Goal: Information Seeking & Learning: Understand process/instructions

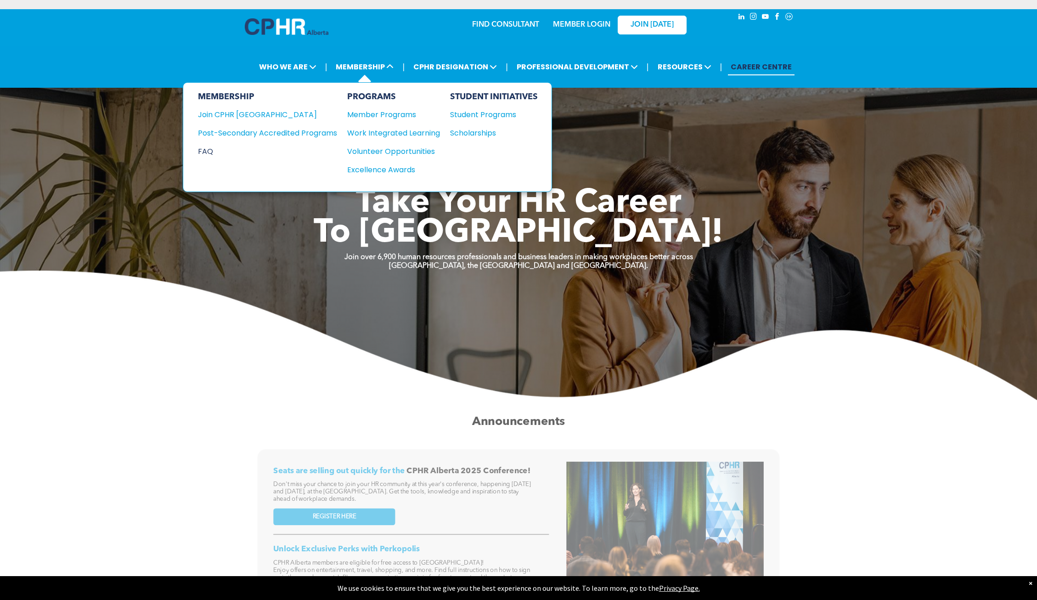
click at [204, 152] on div "FAQ" at bounding box center [260, 151] width 125 height 11
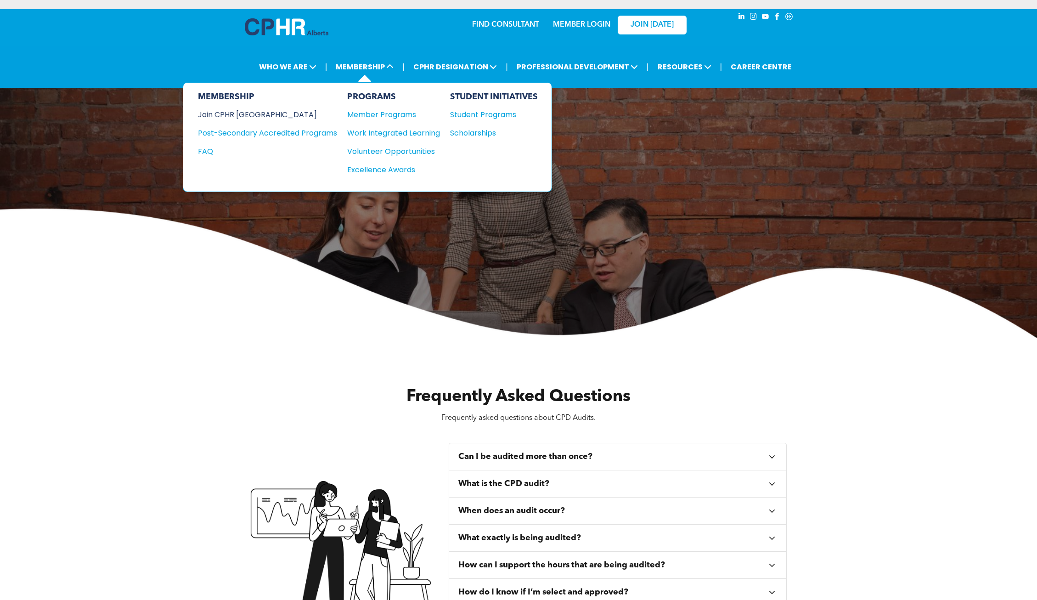
click at [248, 113] on div "Join CPHR [GEOGRAPHIC_DATA]" at bounding box center [260, 114] width 125 height 11
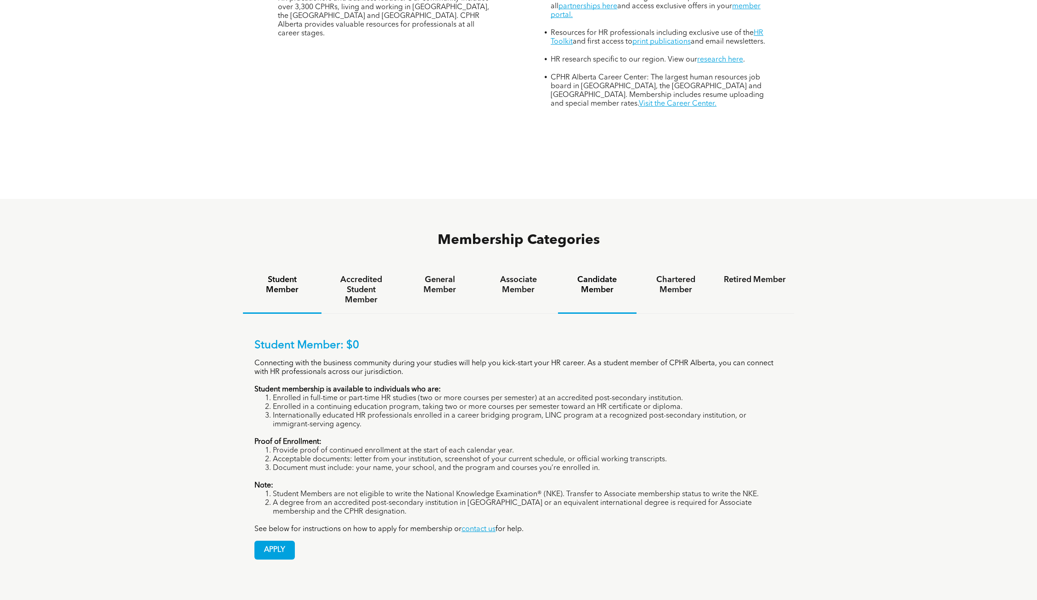
scroll to position [643, 0]
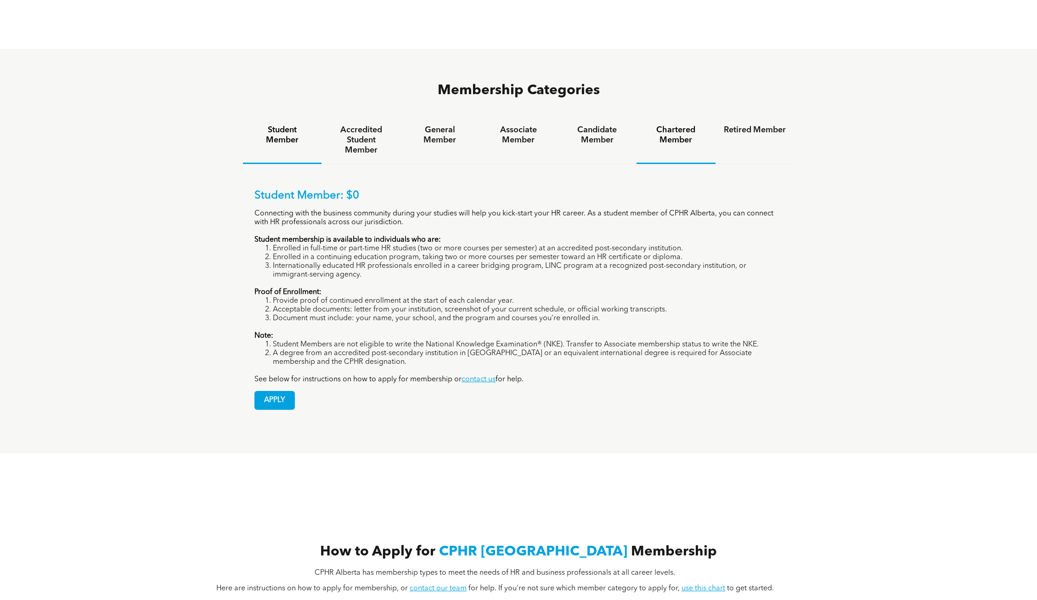
click at [680, 125] on h4 "Chartered Member" at bounding box center [676, 135] width 62 height 20
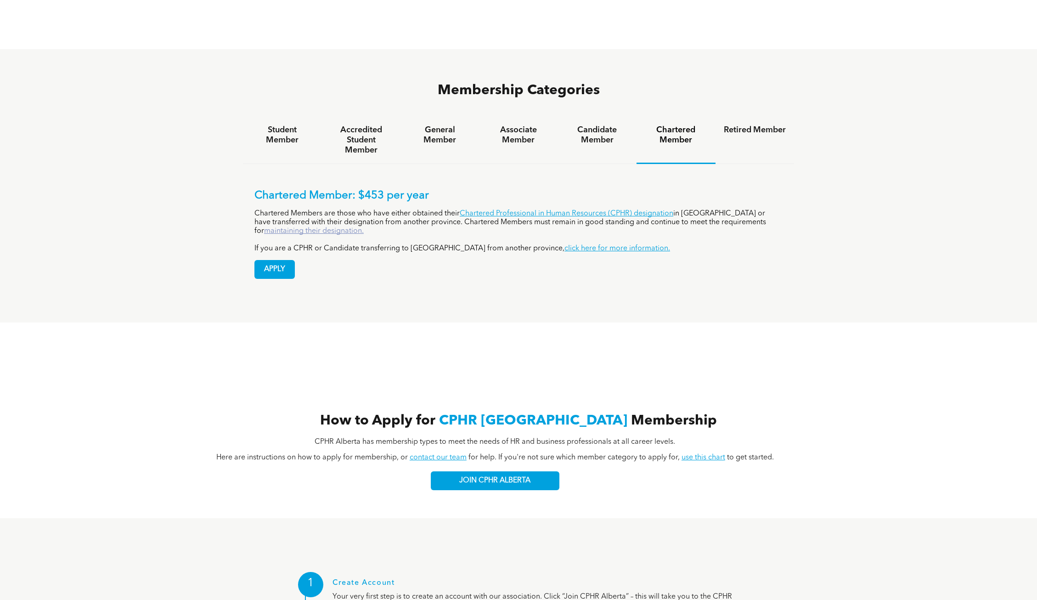
click at [364, 227] on link "maintaining their designation." at bounding box center [314, 230] width 100 height 7
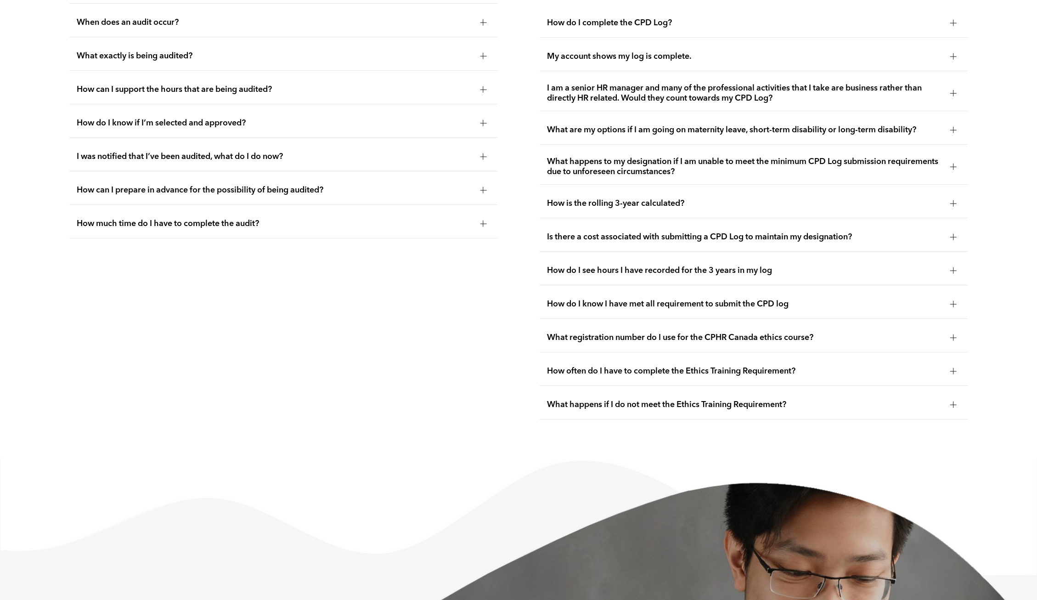
scroll to position [1859, 0]
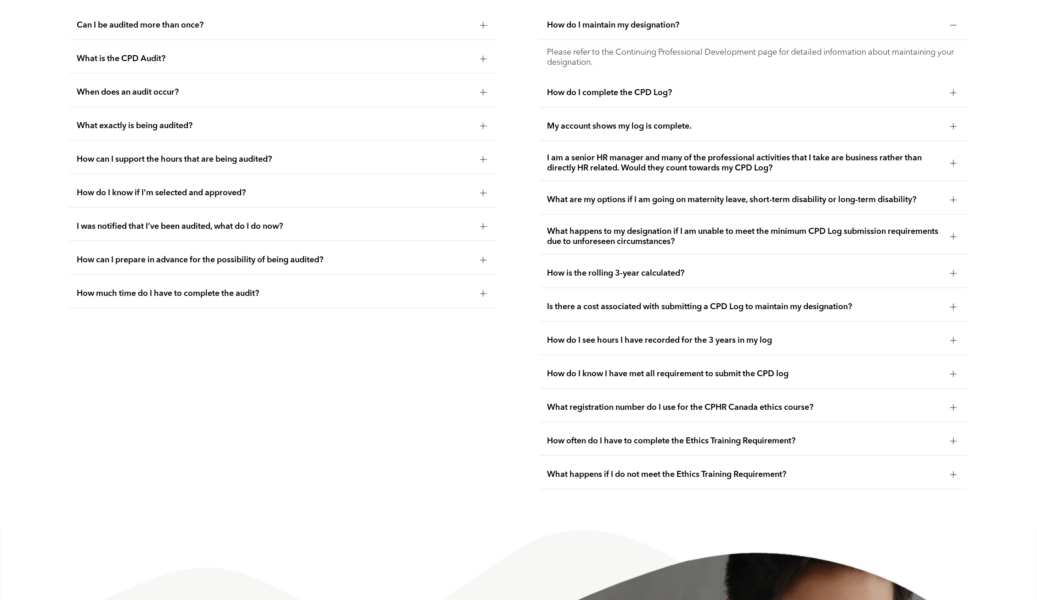
click at [825, 195] on span "What are my options if I am going on maternity leave, short-term disability or …" at bounding box center [745, 200] width 396 height 10
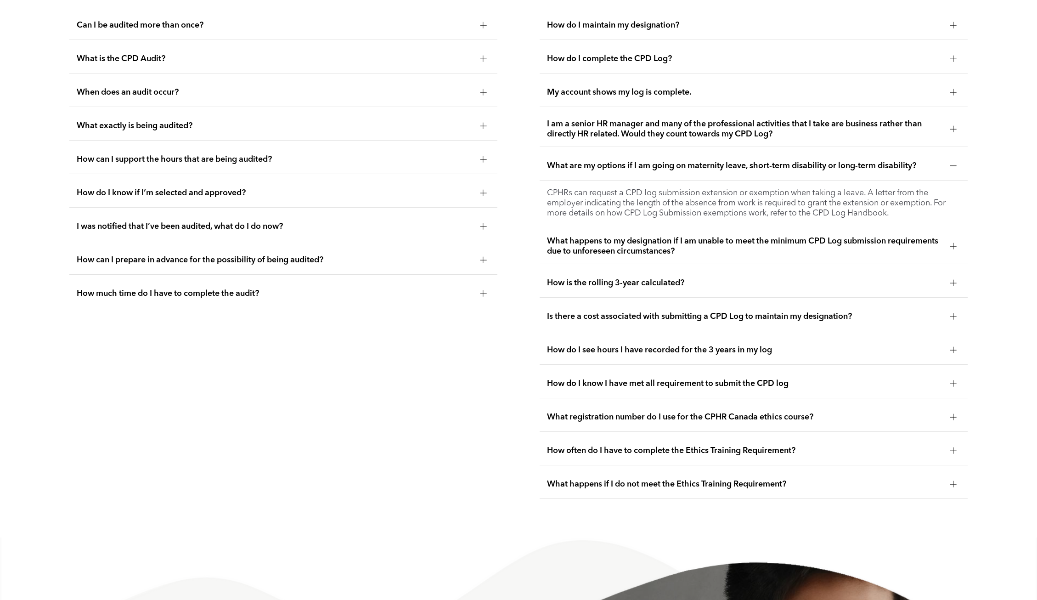
click at [829, 208] on p "CPHRs can request a CPD log submission extension or exemption when taking a lea…" at bounding box center [753, 203] width 413 height 30
click at [836, 196] on p "CPHRs can request a CPD log submission extension or exemption when taking a lea…" at bounding box center [753, 203] width 413 height 30
click at [868, 162] on span "What are my options if I am going on maternity leave, short-term disability or …" at bounding box center [745, 166] width 396 height 10
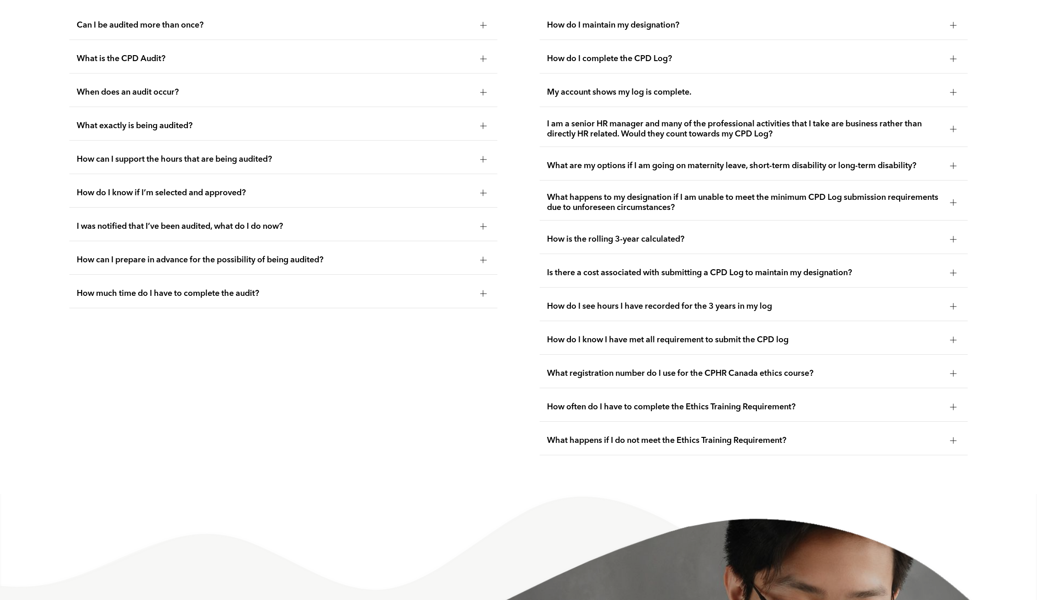
click at [867, 162] on span "What are my options if I am going on maternity leave, short-term disability or …" at bounding box center [745, 166] width 396 height 10
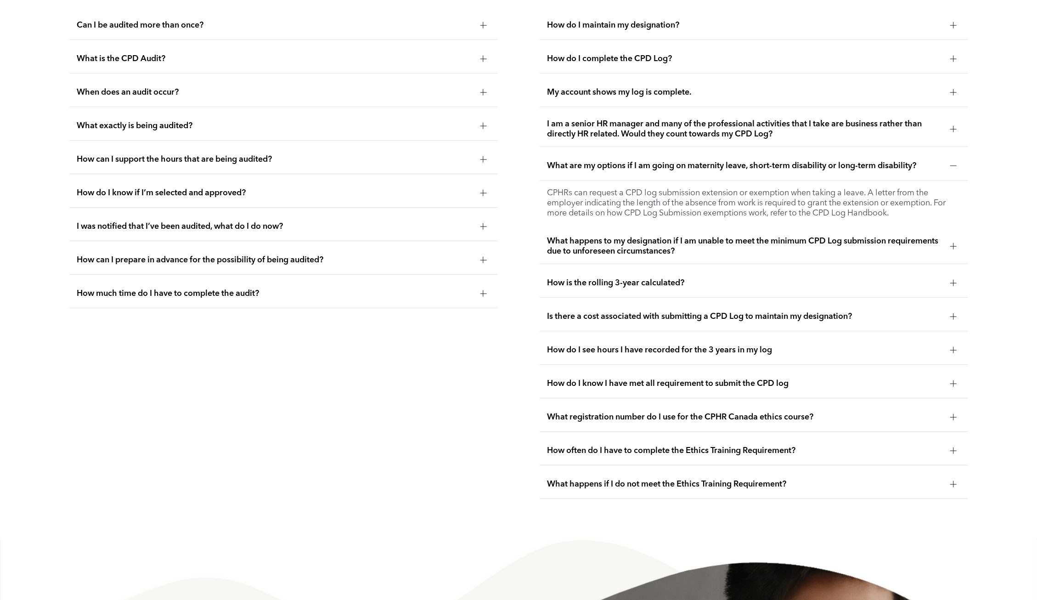
click at [702, 184] on div "CPHRs can request a CPD log submission extension or exemption when taking a lea…" at bounding box center [754, 203] width 428 height 45
click at [624, 193] on p "CPHRs can request a CPD log submission extension or exemption when taking a lea…" at bounding box center [753, 203] width 413 height 30
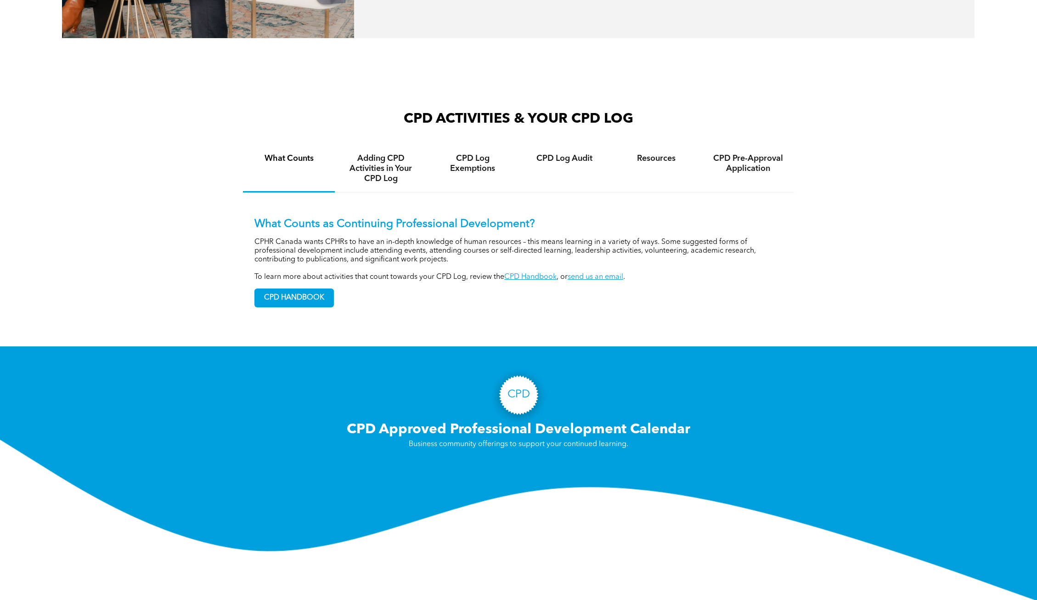
scroll to position [659, 0]
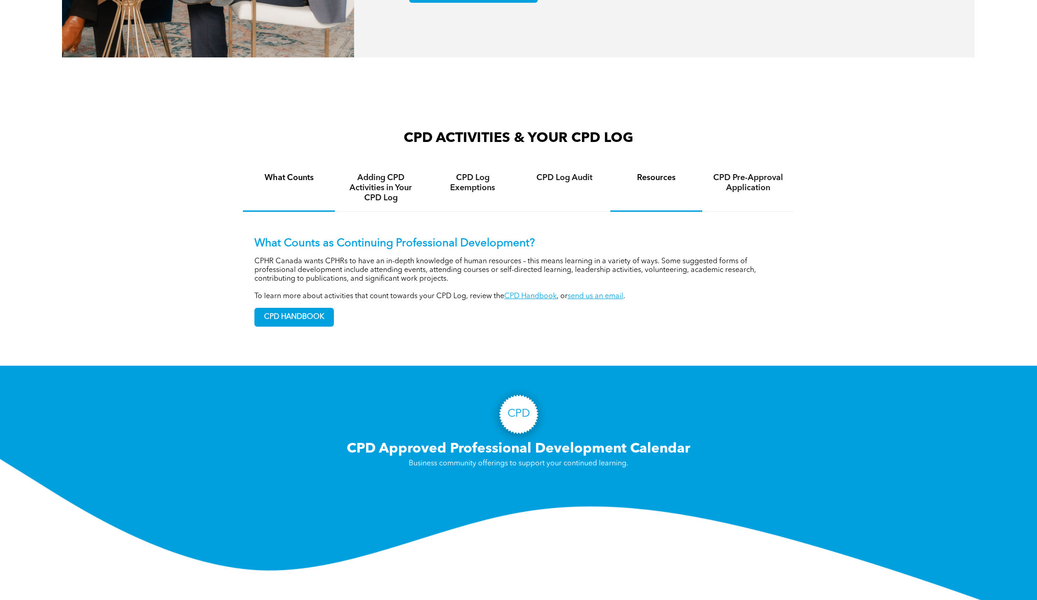
click at [656, 172] on div "Resources" at bounding box center [657, 187] width 92 height 47
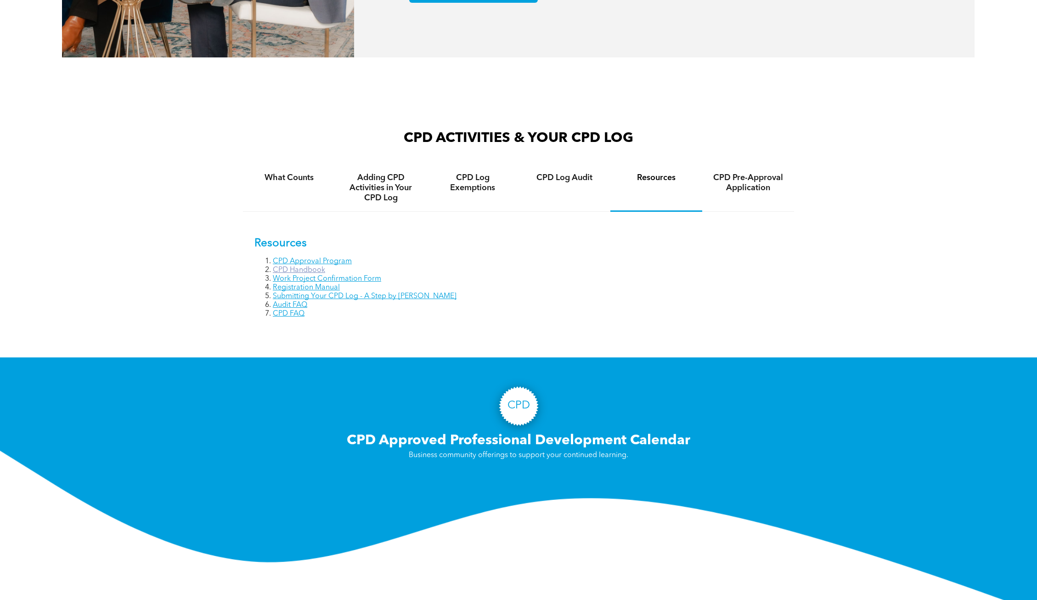
click at [305, 269] on link "CPD Handbook" at bounding box center [299, 269] width 52 height 7
